Goal: Task Accomplishment & Management: Manage account settings

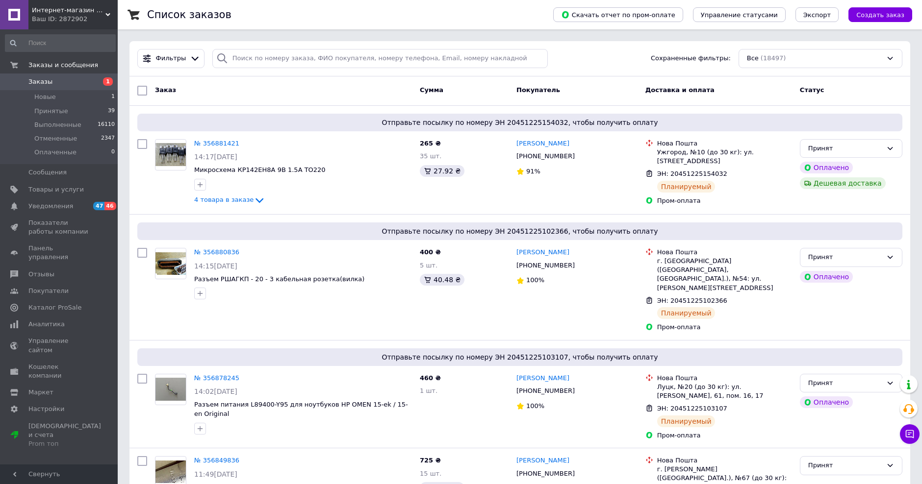
click at [44, 86] on span "Заказы" at bounding box center [40, 81] width 24 height 9
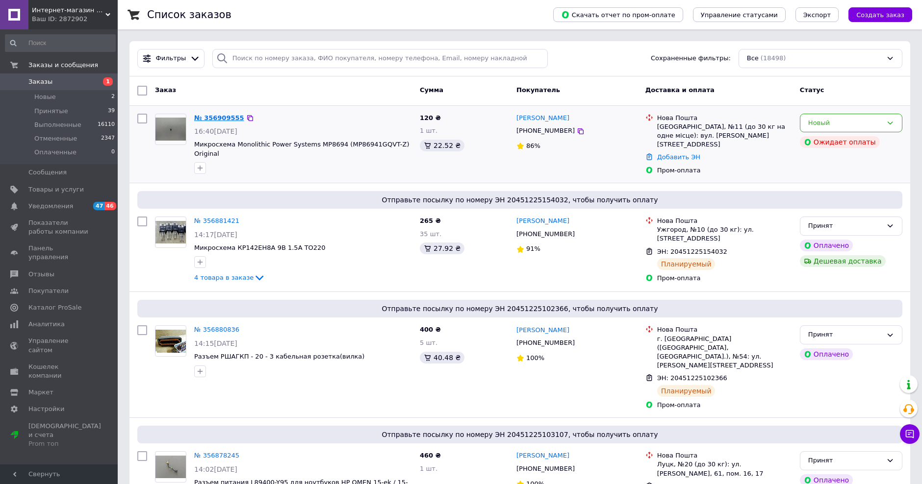
click at [216, 118] on link "№ 356909555" at bounding box center [219, 117] width 50 height 7
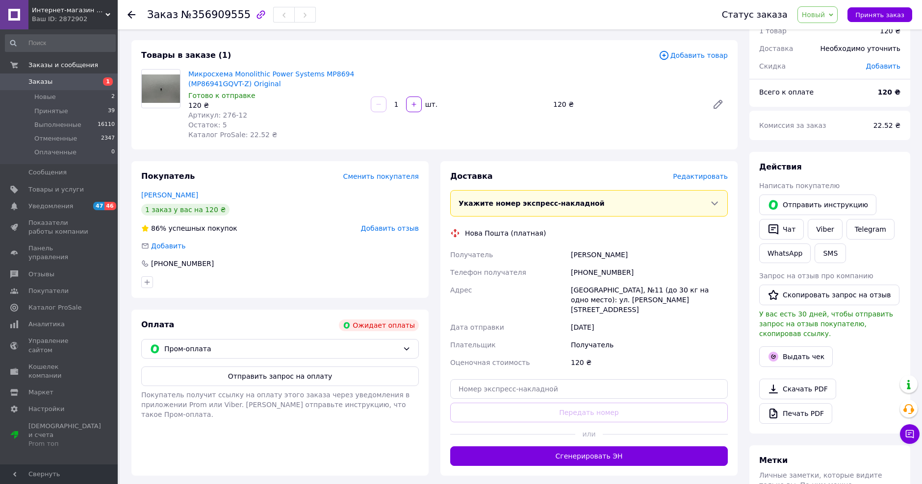
scroll to position [47, 0]
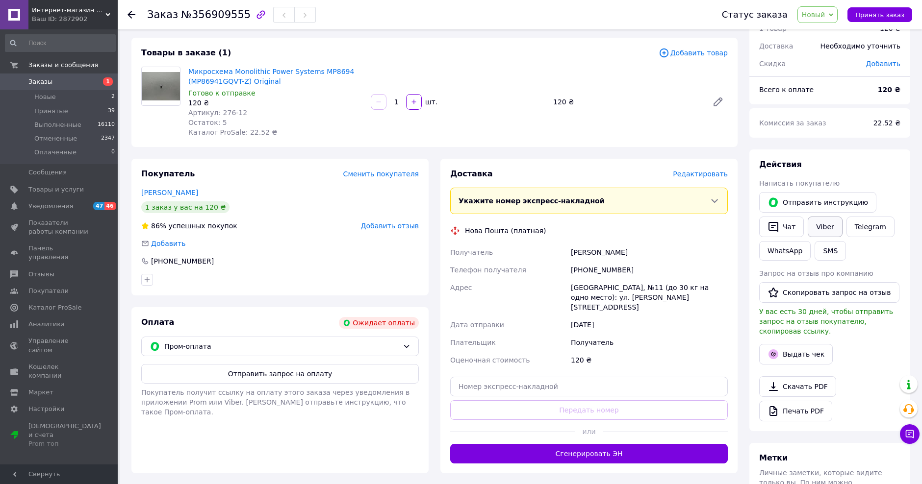
click at [825, 229] on link "Viber" at bounding box center [824, 227] width 34 height 21
drag, startPoint x: 355, startPoint y: 71, endPoint x: 235, endPoint y: 70, distance: 120.1
click at [233, 70] on span "Микросхема Monolithic Power Systems MP8694 (MP86941GQVT-Z) Original" at bounding box center [275, 77] width 175 height 20
copy link "Monolithic Power Systems MP8694"
click at [48, 81] on span "Заказы" at bounding box center [40, 81] width 24 height 9
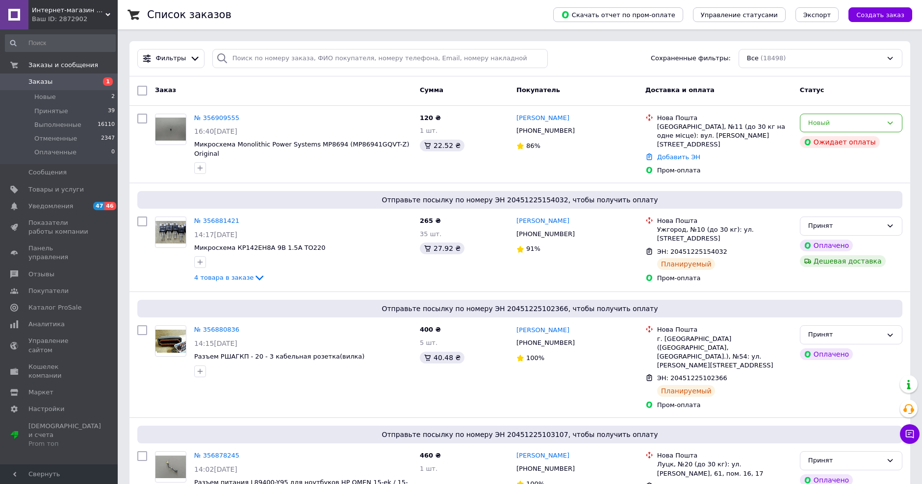
click at [36, 82] on span "Заказы" at bounding box center [40, 81] width 24 height 9
click at [43, 83] on span "Заказы" at bounding box center [40, 81] width 24 height 9
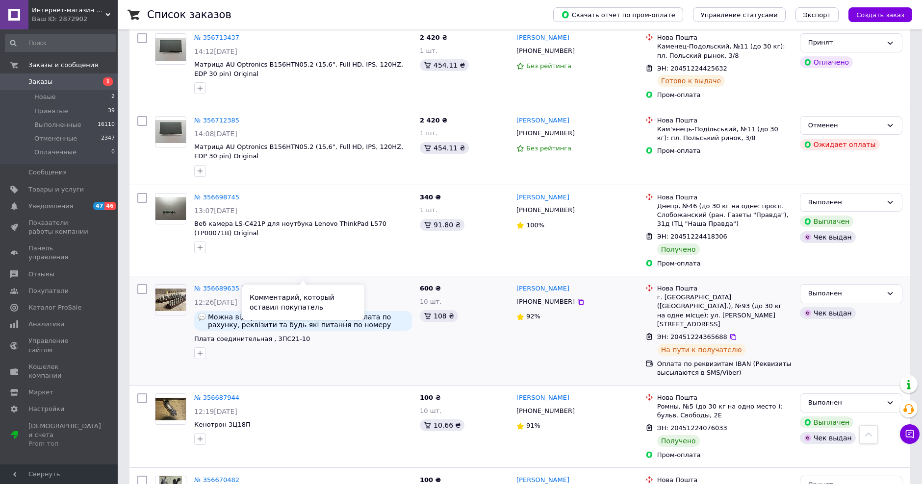
scroll to position [1496, 0]
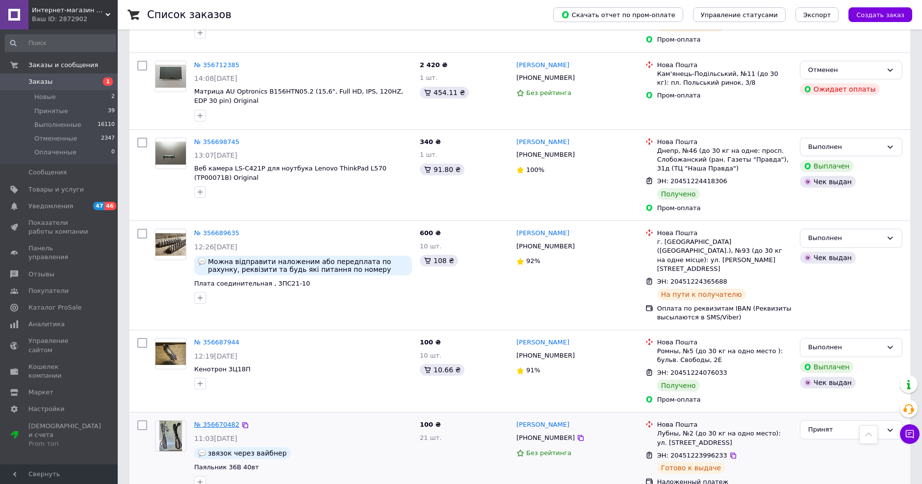
click at [214, 421] on link "№ 356670482" at bounding box center [216, 424] width 45 height 7
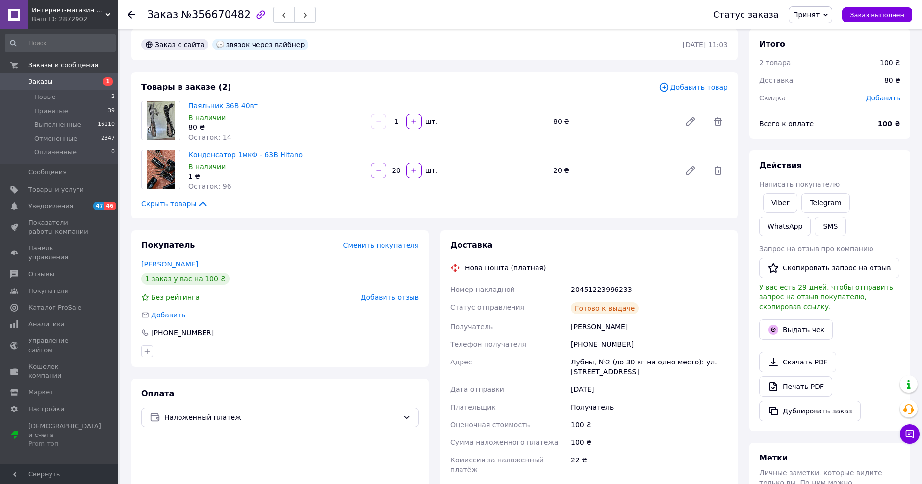
scroll to position [36, 0]
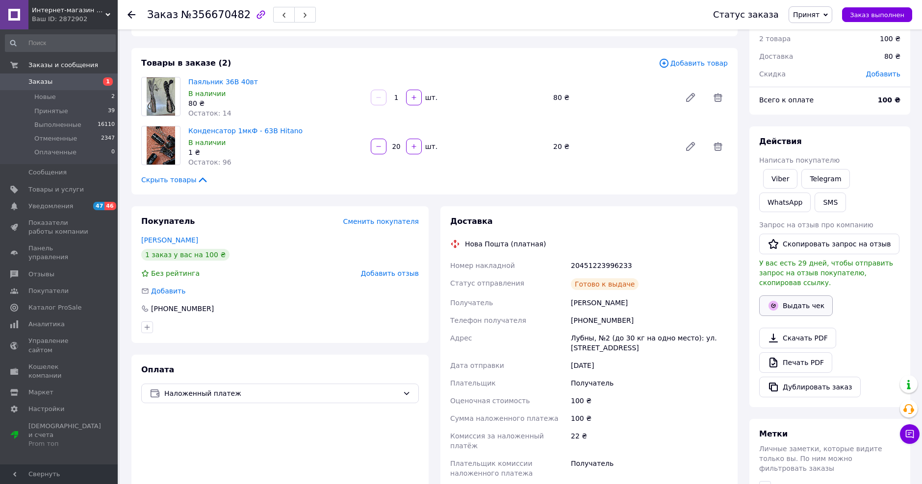
click at [789, 313] on button "Выдать чек" at bounding box center [796, 306] width 74 height 21
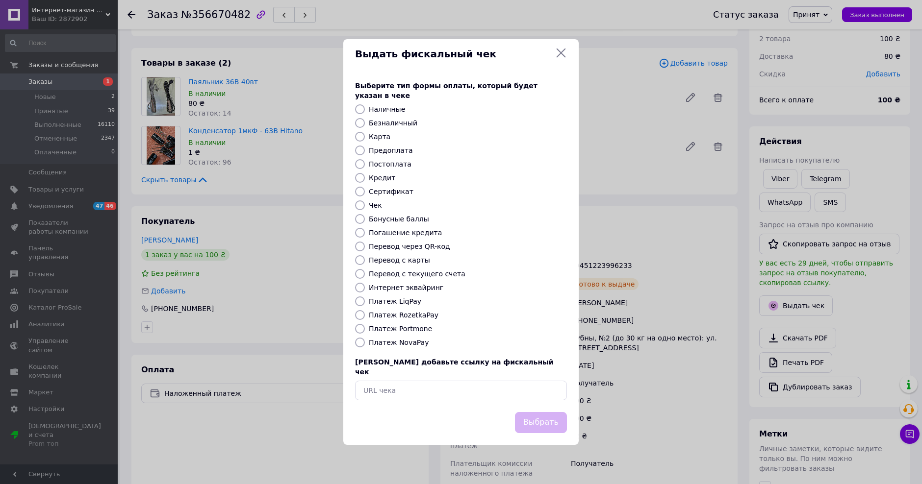
drag, startPoint x: 381, startPoint y: 124, endPoint x: 407, endPoint y: 164, distance: 47.6
click at [381, 124] on label "Безналичный" at bounding box center [393, 123] width 49 height 8
click at [365, 124] on input "Безналичный" at bounding box center [360, 123] width 10 height 10
radio input "true"
drag, startPoint x: 539, startPoint y: 415, endPoint x: 548, endPoint y: 428, distance: 15.9
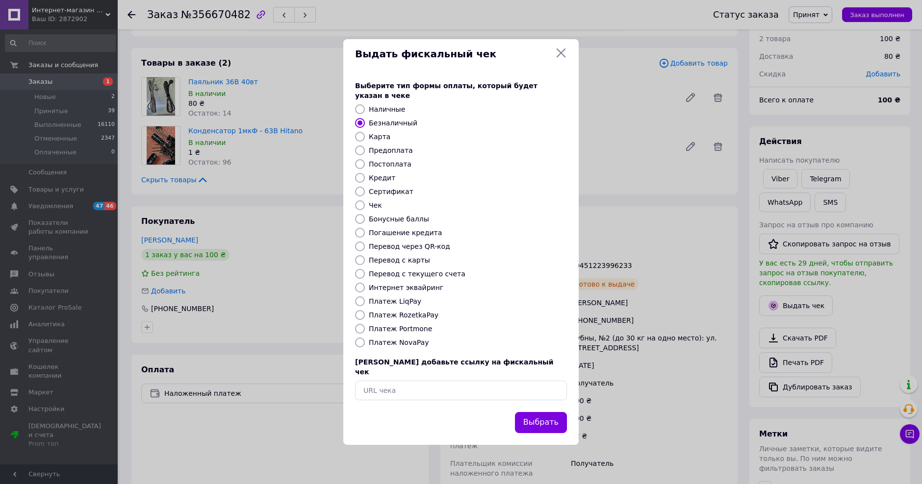
click at [539, 415] on button "Выбрать" at bounding box center [541, 422] width 52 height 21
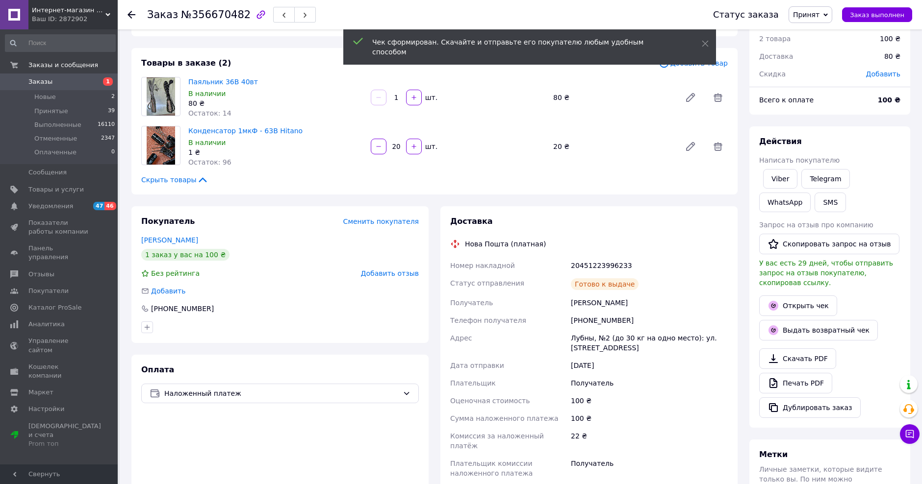
click at [872, 18] on span "Заказ выполнен" at bounding box center [877, 14] width 54 height 7
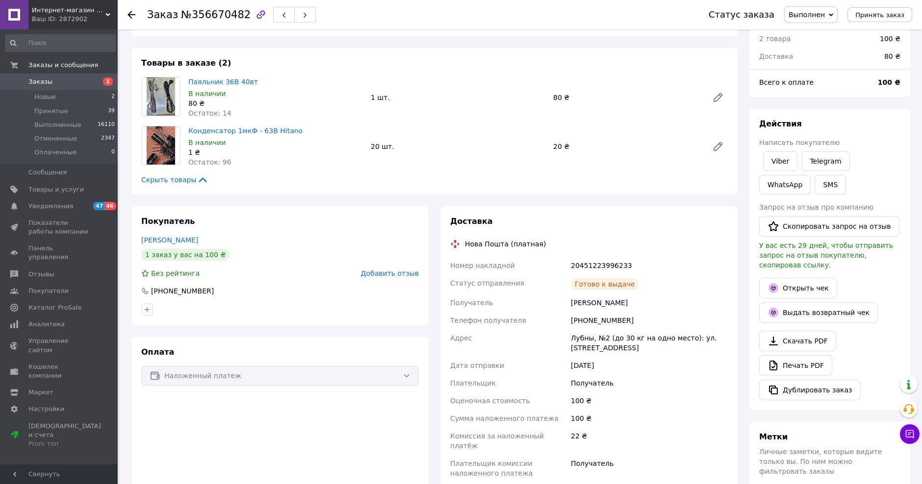
click at [44, 81] on span "Заказы" at bounding box center [40, 81] width 24 height 9
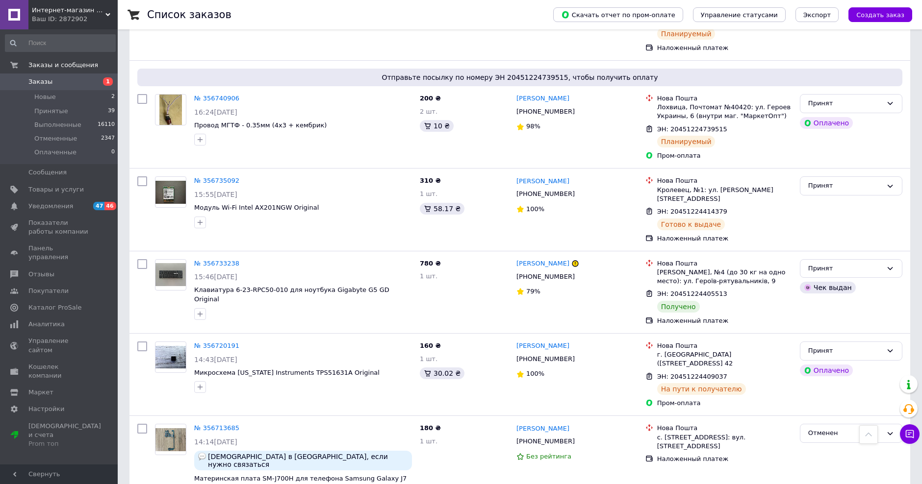
scroll to position [965, 0]
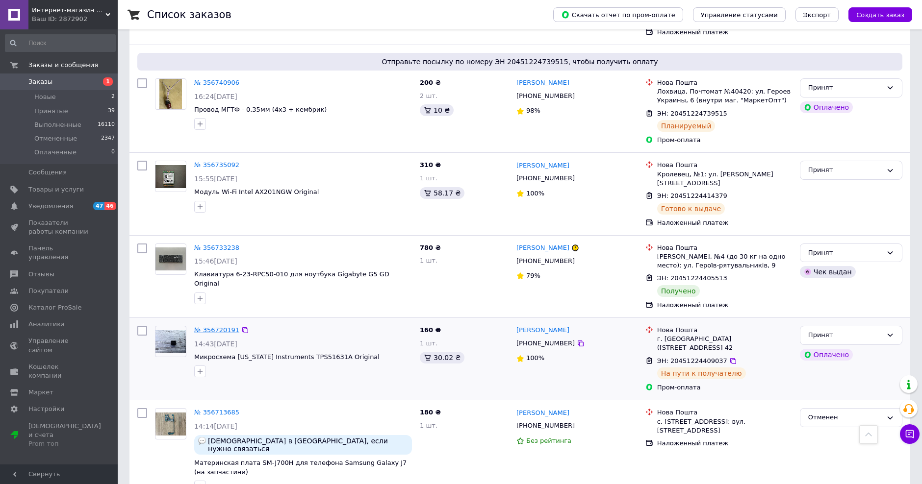
click at [211, 326] on link "№ 356720191" at bounding box center [216, 329] width 45 height 7
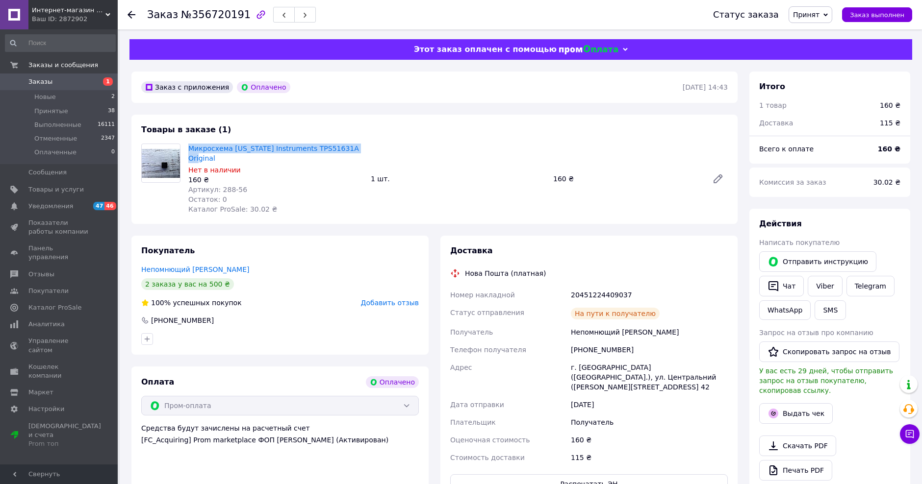
drag, startPoint x: 186, startPoint y: 147, endPoint x: 359, endPoint y: 146, distance: 173.1
click at [359, 146] on div "Микросхема [US_STATE] Instruments TPS51631A Original Нет в наличии 160 ₴ Артику…" at bounding box center [275, 179] width 182 height 75
copy link "Микросхема [US_STATE] Instruments TPS51631A Original"
click at [47, 79] on span "Заказы" at bounding box center [40, 81] width 24 height 9
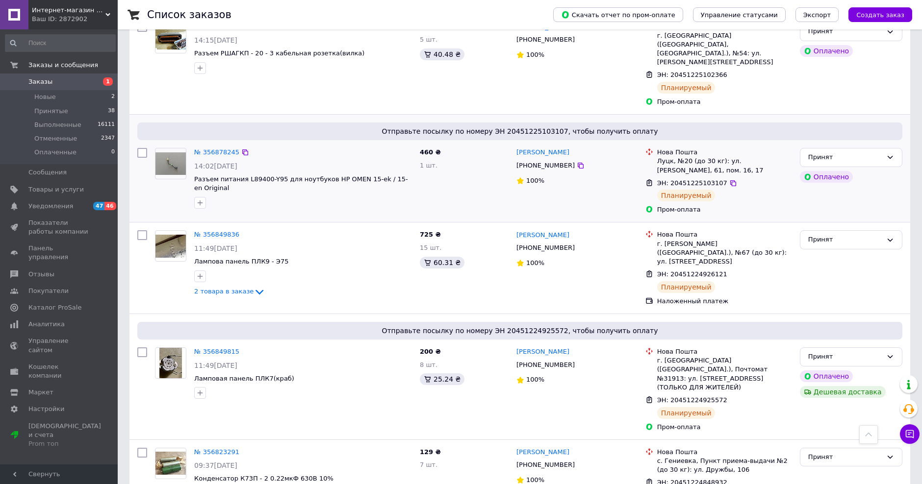
scroll to position [313, 0]
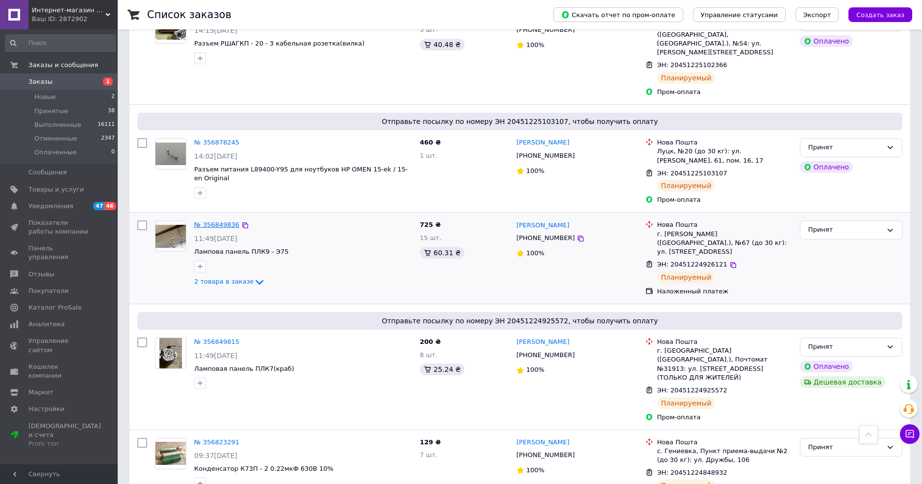
click at [223, 221] on link "№ 356849836" at bounding box center [216, 224] width 45 height 7
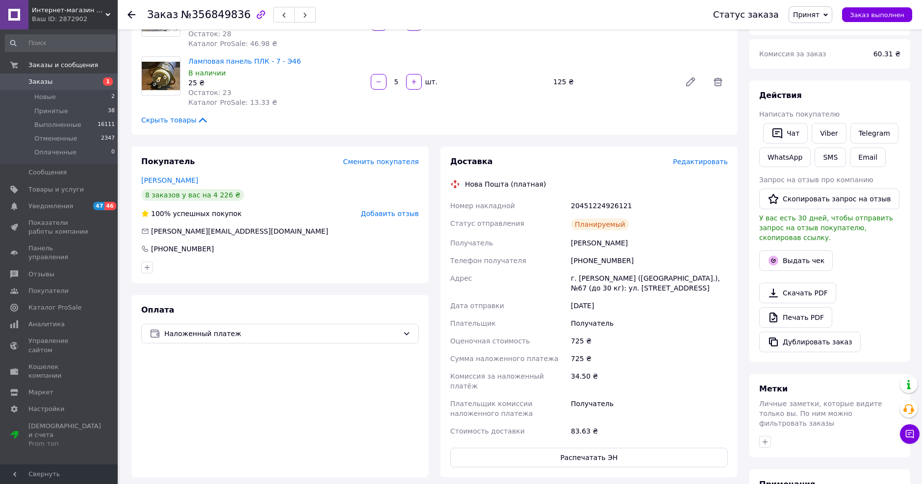
scroll to position [106, 0]
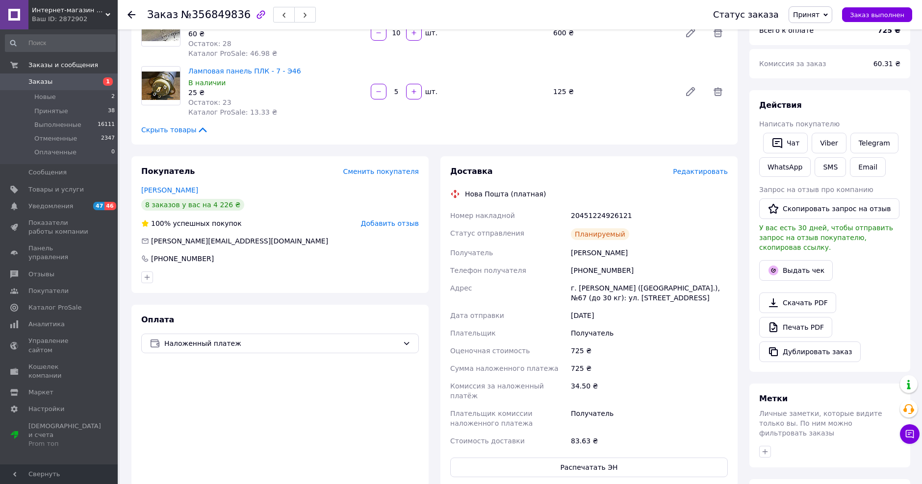
click at [41, 80] on span "Заказы" at bounding box center [40, 81] width 24 height 9
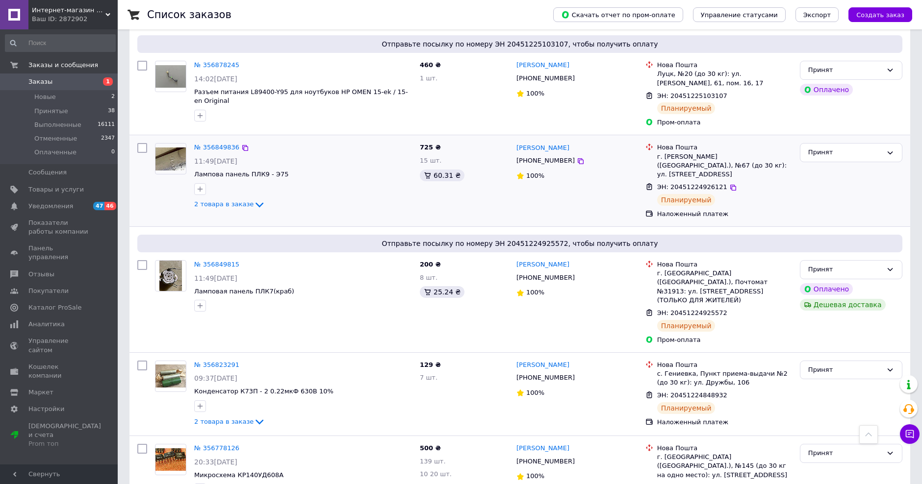
scroll to position [377, 0]
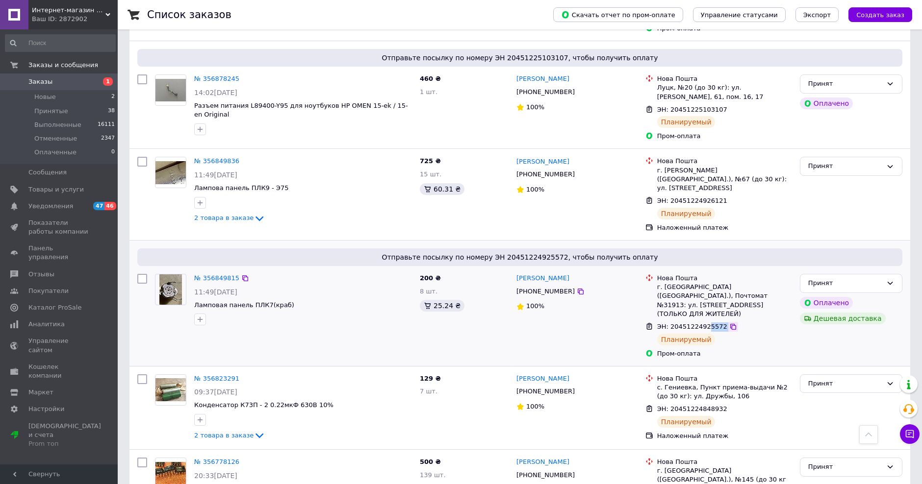
drag, startPoint x: 708, startPoint y: 300, endPoint x: 733, endPoint y: 302, distance: 25.1
click at [733, 322] on div "ЭН: 20451224925572" at bounding box center [724, 327] width 137 height 11
click at [208, 275] on link "№ 356849815" at bounding box center [216, 278] width 45 height 7
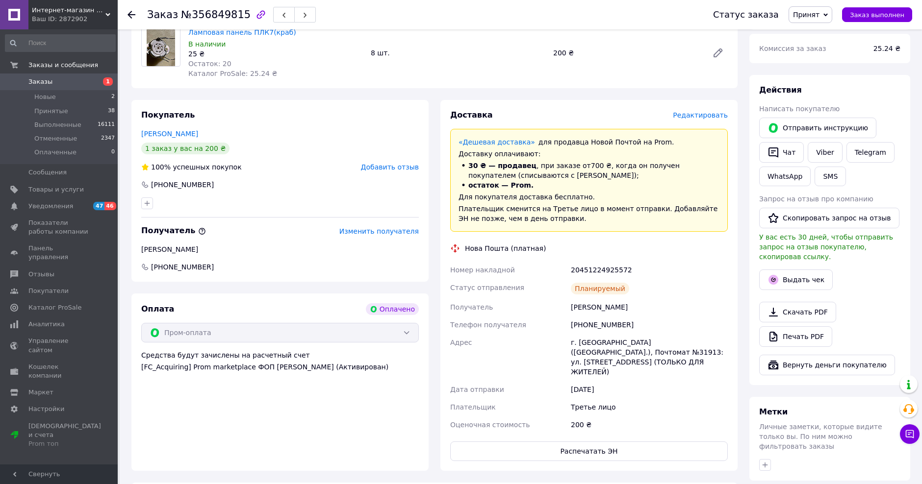
scroll to position [121, 0]
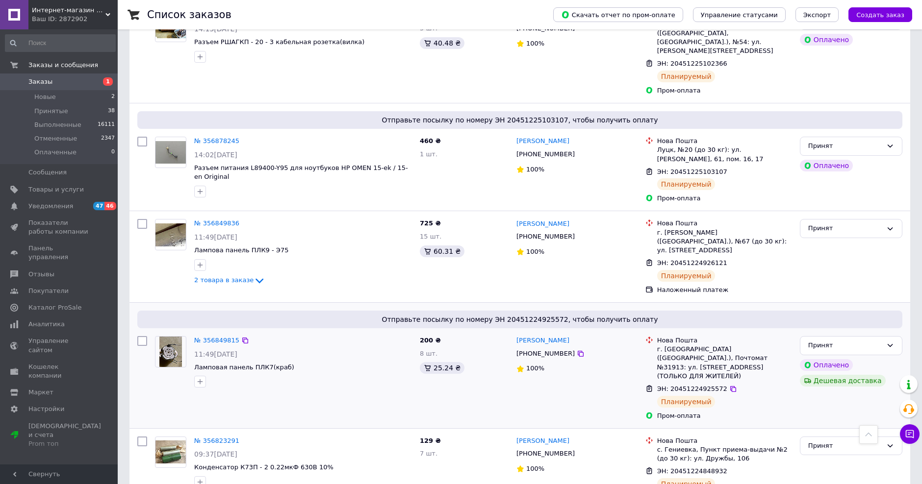
scroll to position [315, 0]
click at [216, 336] on link "№ 356849815" at bounding box center [216, 339] width 45 height 7
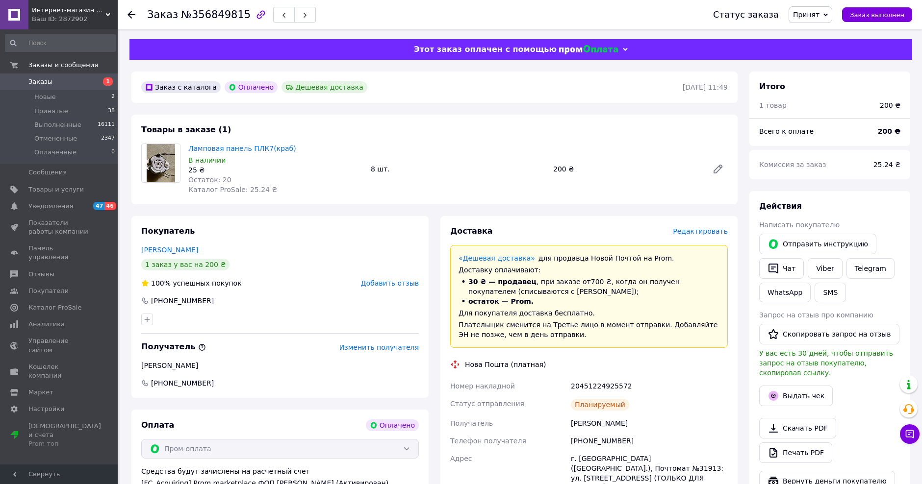
click at [56, 85] on span "Заказы" at bounding box center [59, 81] width 62 height 9
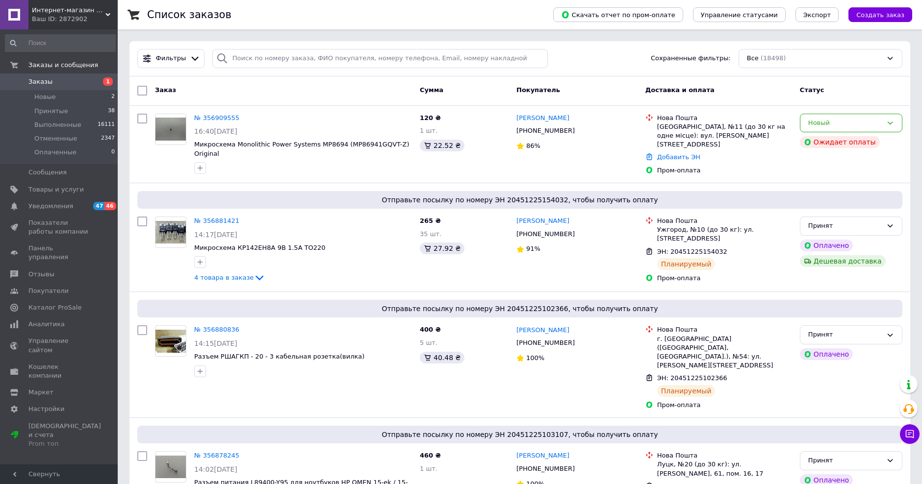
click at [46, 81] on span "Заказы" at bounding box center [40, 81] width 24 height 9
